Goal: Task Accomplishment & Management: Use online tool/utility

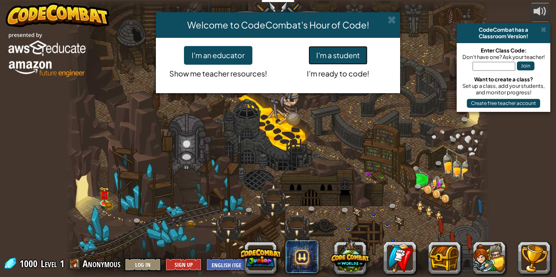
click at [358, 51] on button "I'm a student" at bounding box center [338, 55] width 59 height 19
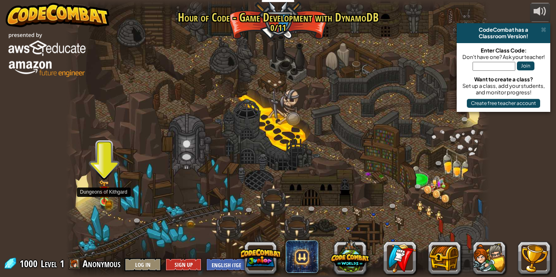
click at [103, 197] on img at bounding box center [104, 191] width 10 height 22
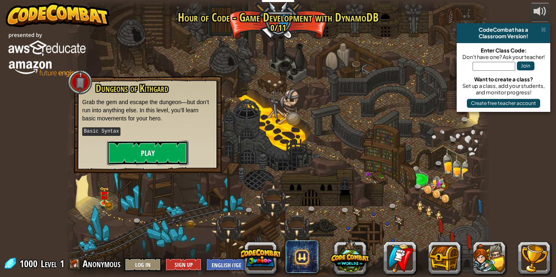
click at [139, 162] on button "Play" at bounding box center [147, 153] width 81 height 24
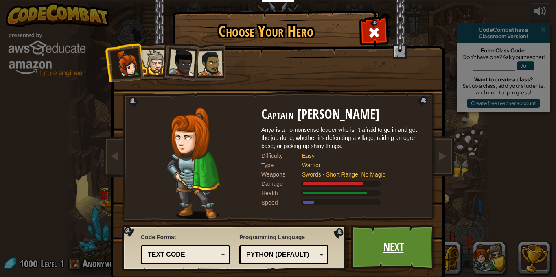
click at [405, 247] on link "Next" at bounding box center [393, 247] width 85 height 45
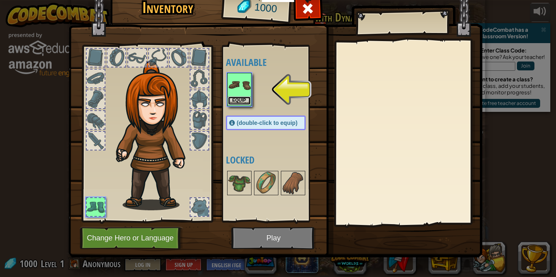
click at [242, 99] on button "Equip" at bounding box center [239, 101] width 23 height 9
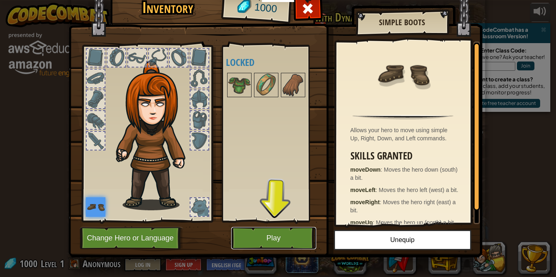
click at [246, 232] on button "Play" at bounding box center [273, 238] width 85 height 22
click at [288, 9] on body "Educators Create Free Account School & District Solutions Teacher Toolkit Previ…" at bounding box center [278, 4] width 556 height 9
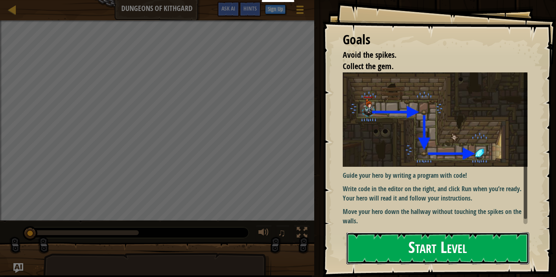
click at [380, 242] on button "Start Level" at bounding box center [438, 249] width 183 height 32
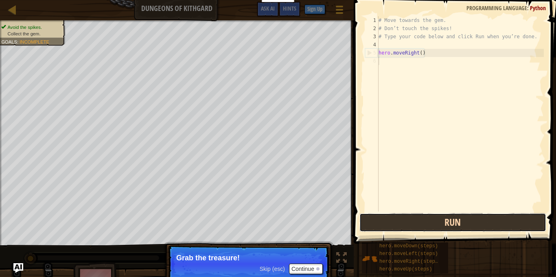
click at [419, 226] on button "Run" at bounding box center [453, 222] width 187 height 19
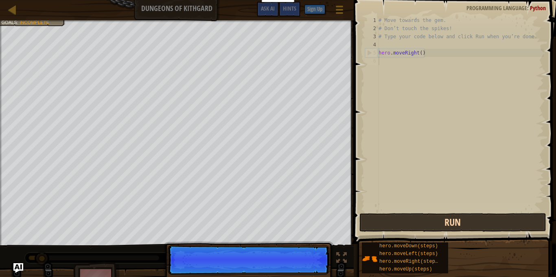
scroll to position [4, 0]
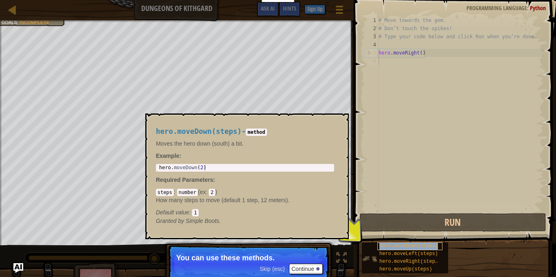
click at [405, 245] on span "hero.moveDown(steps)" at bounding box center [409, 247] width 59 height 6
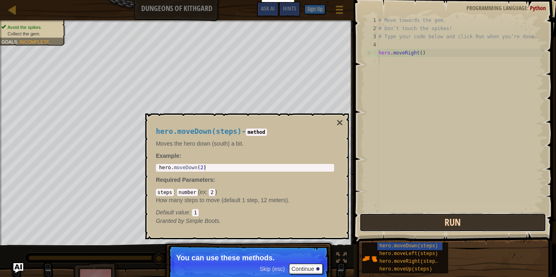
click at [416, 229] on button "Run" at bounding box center [453, 222] width 187 height 19
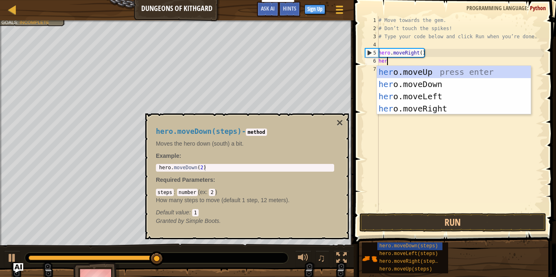
type textarea "hero"
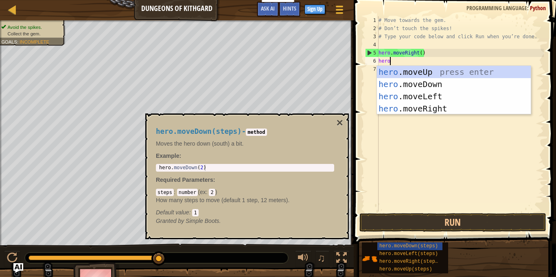
scroll to position [4, 1]
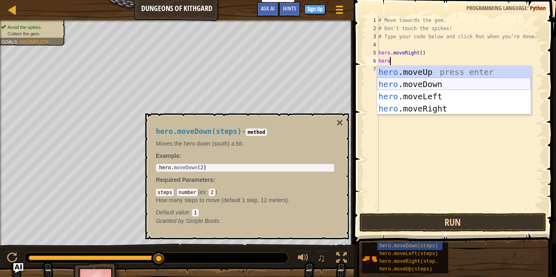
click at [451, 87] on div "hero .moveUp press enter hero .moveDown press enter hero .moveLeft press enter …" at bounding box center [454, 102] width 154 height 73
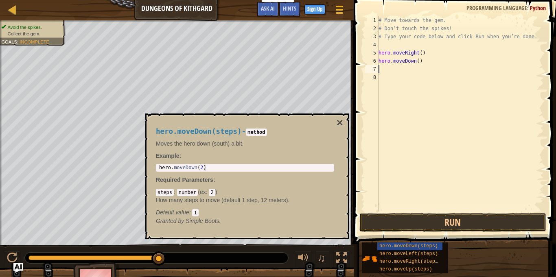
scroll to position [4, 0]
click at [426, 227] on button "Run" at bounding box center [453, 222] width 187 height 19
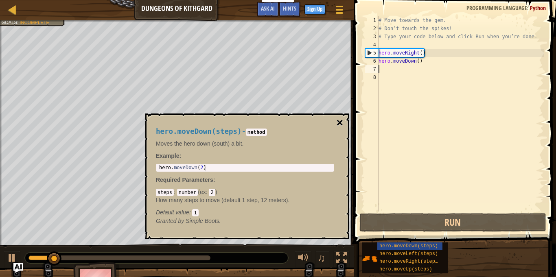
click at [337, 123] on button "×" at bounding box center [340, 122] width 7 height 11
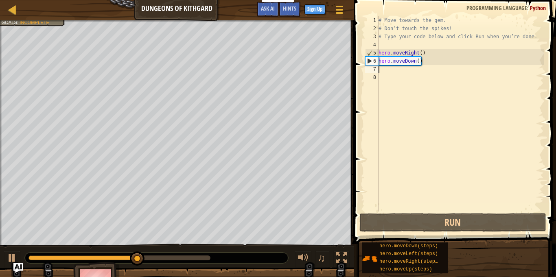
click at [413, 67] on div "# Move towards the gem. # Don’t touch the spikes! # Type your code below and cl…" at bounding box center [460, 122] width 167 height 212
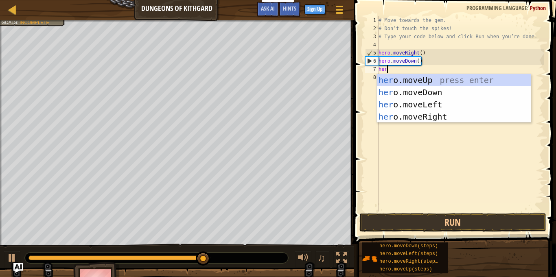
type textarea "hero"
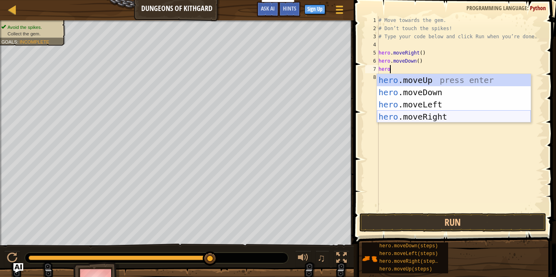
click at [440, 114] on div "hero .moveUp press enter hero .moveDown press enter hero .moveLeft press enter …" at bounding box center [454, 110] width 154 height 73
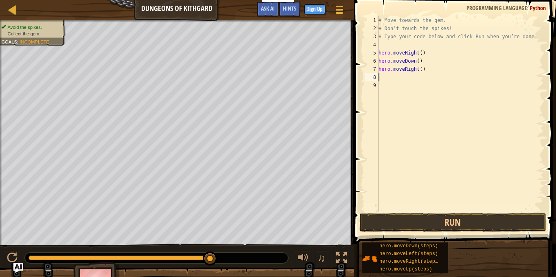
scroll to position [4, 0]
click at [380, 216] on button "Run" at bounding box center [453, 222] width 187 height 19
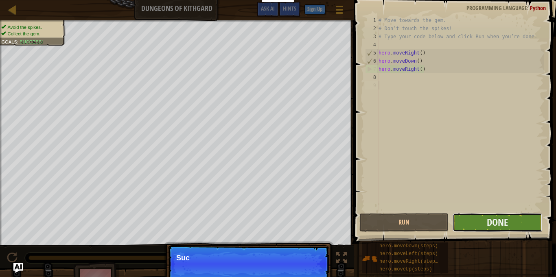
click at [472, 224] on button "Done" at bounding box center [497, 222] width 89 height 19
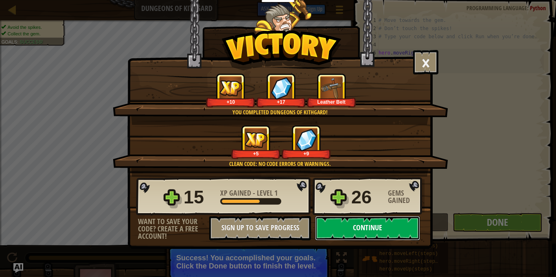
click at [373, 231] on button "Continue" at bounding box center [367, 228] width 105 height 24
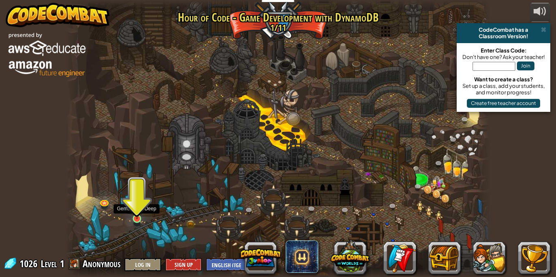
click at [138, 218] on img at bounding box center [137, 208] width 10 height 24
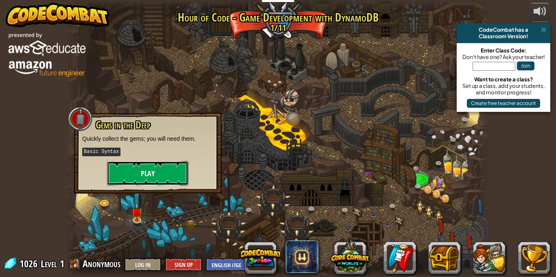
click at [151, 169] on button "Play" at bounding box center [147, 173] width 81 height 24
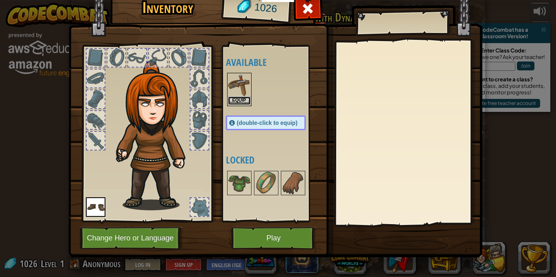
click at [240, 99] on button "Equip" at bounding box center [239, 101] width 23 height 9
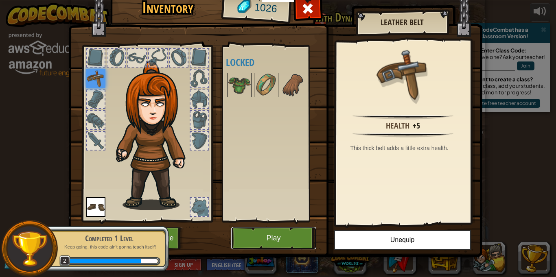
click at [299, 229] on button "Play" at bounding box center [273, 238] width 85 height 22
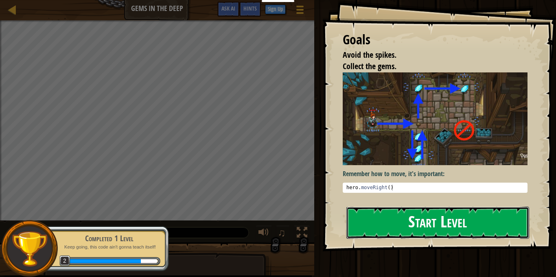
click at [429, 227] on button "Start Level" at bounding box center [438, 223] width 183 height 32
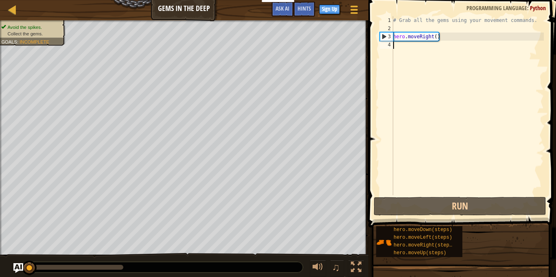
scroll to position [4, 0]
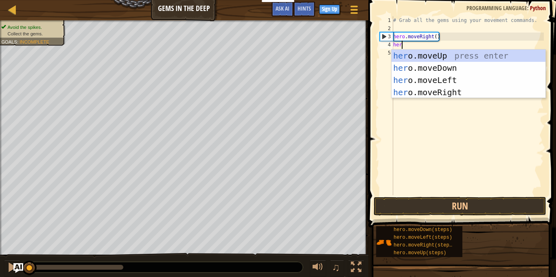
type textarea "hero"
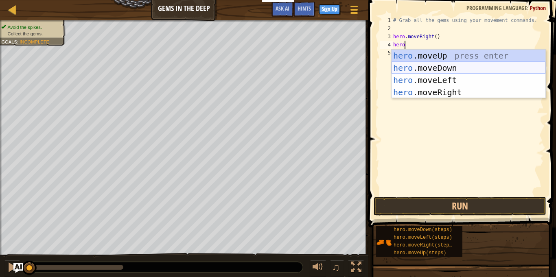
click at [479, 66] on div "hero .moveUp press enter hero .moveDown press enter hero .moveLeft press enter …" at bounding box center [469, 86] width 154 height 73
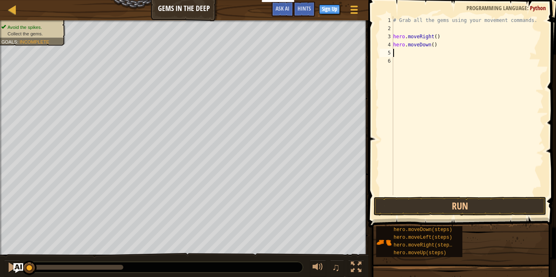
scroll to position [4, 0]
click at [453, 207] on button "Run" at bounding box center [460, 206] width 173 height 19
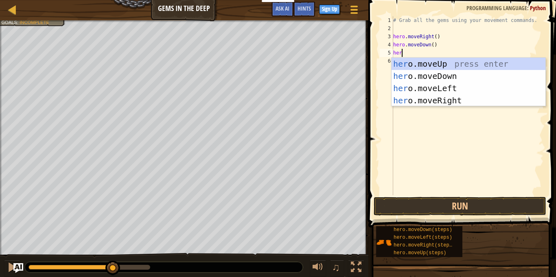
type textarea "hero"
click at [462, 64] on div "hero .moveUp press enter hero .moveDown press enter hero .moveLeft press enter …" at bounding box center [469, 94] width 154 height 73
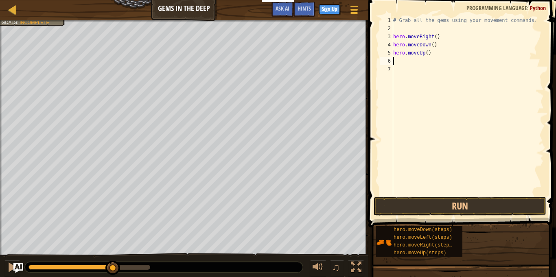
scroll to position [4, 0]
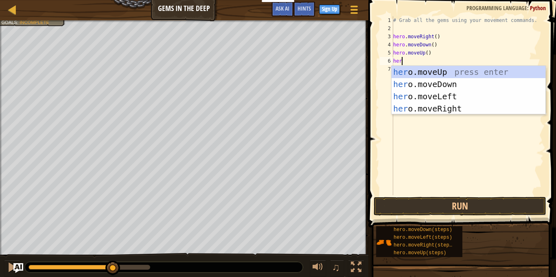
type textarea "hero"
click at [439, 106] on div "hero .moveUp press enter hero .moveDown press enter hero .moveLeft press enter …" at bounding box center [469, 102] width 154 height 73
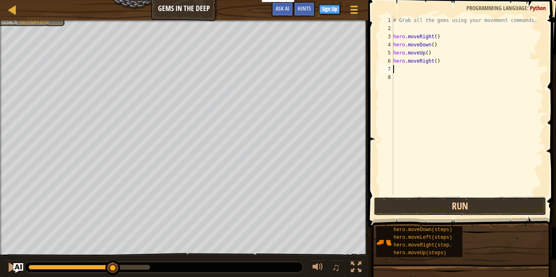
click at [432, 209] on button "Run" at bounding box center [460, 206] width 173 height 19
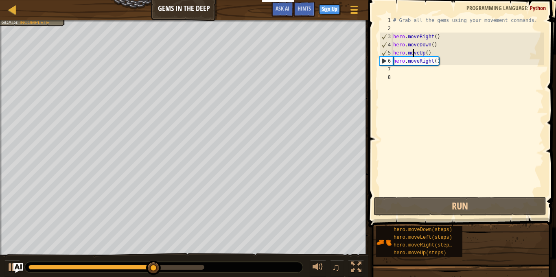
click at [413, 56] on div "# Grab all the gems using your movement commands. hero . moveRight ( ) hero . m…" at bounding box center [468, 114] width 152 height 196
click at [440, 61] on div "# Grab all the gems using your movement commands. hero . moveRight ( ) hero . m…" at bounding box center [468, 114] width 152 height 196
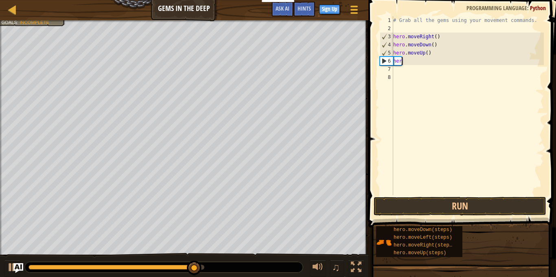
type textarea "h"
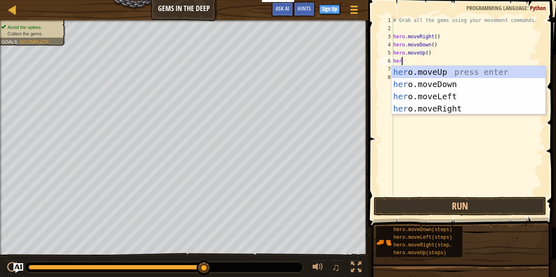
type textarea "hero"
click at [427, 69] on div "hero .moveUp press enter hero .moveDown press enter hero .moveLeft press enter …" at bounding box center [469, 102] width 154 height 73
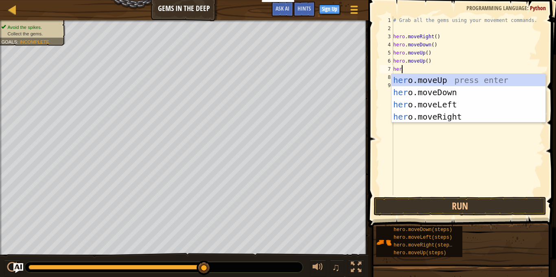
type textarea "hero"
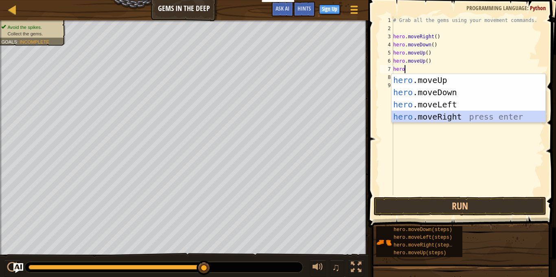
click at [478, 114] on div "hero .moveUp press enter hero .moveDown press enter hero .moveLeft press enter …" at bounding box center [469, 110] width 154 height 73
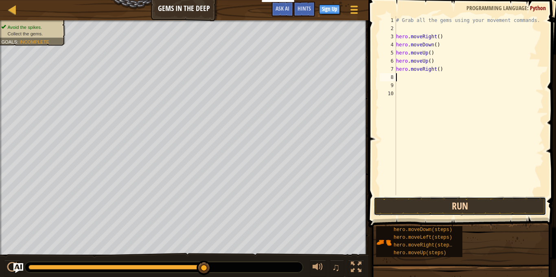
click at [479, 202] on button "Run" at bounding box center [460, 206] width 173 height 19
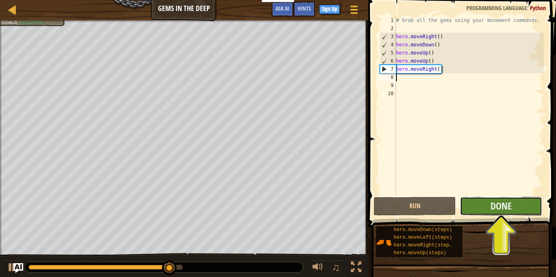
click at [512, 212] on button "Done" at bounding box center [501, 206] width 82 height 19
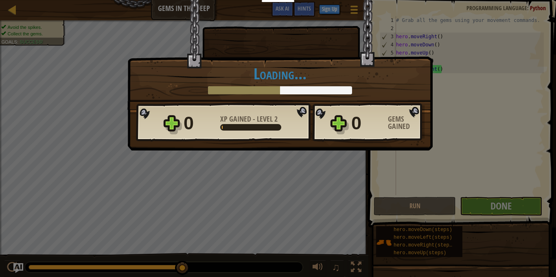
click at [391, 103] on div "0 XP Gained - Level 2 0 Gems Gained" at bounding box center [280, 122] width 289 height 39
click at [395, 124] on div "Gems Gained" at bounding box center [406, 123] width 37 height 15
click at [372, 130] on div "0" at bounding box center [368, 123] width 32 height 26
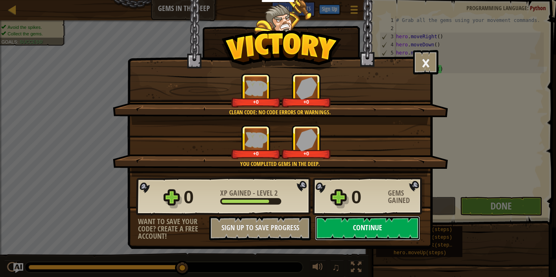
click at [354, 222] on button "Continue" at bounding box center [367, 228] width 105 height 24
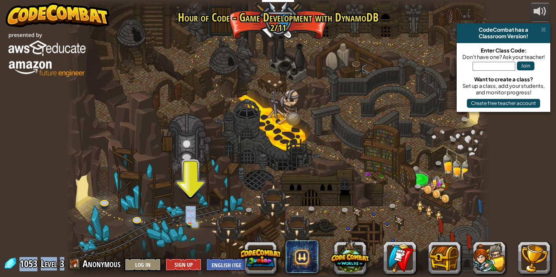
drag, startPoint x: 76, startPoint y: 263, endPoint x: 210, endPoint y: 223, distance: 140.2
click at [210, 223] on div "powered by CodeCombat has a Classroom Version! Enter Class Code: Don't have one…" at bounding box center [278, 138] width 556 height 277
click at [210, 223] on div at bounding box center [278, 138] width 424 height 277
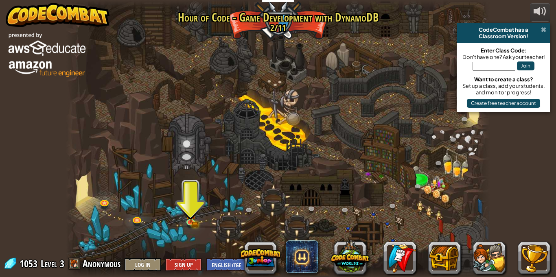
click at [546, 28] on span at bounding box center [543, 29] width 5 height 7
